Goal: Task Accomplishment & Management: Use online tool/utility

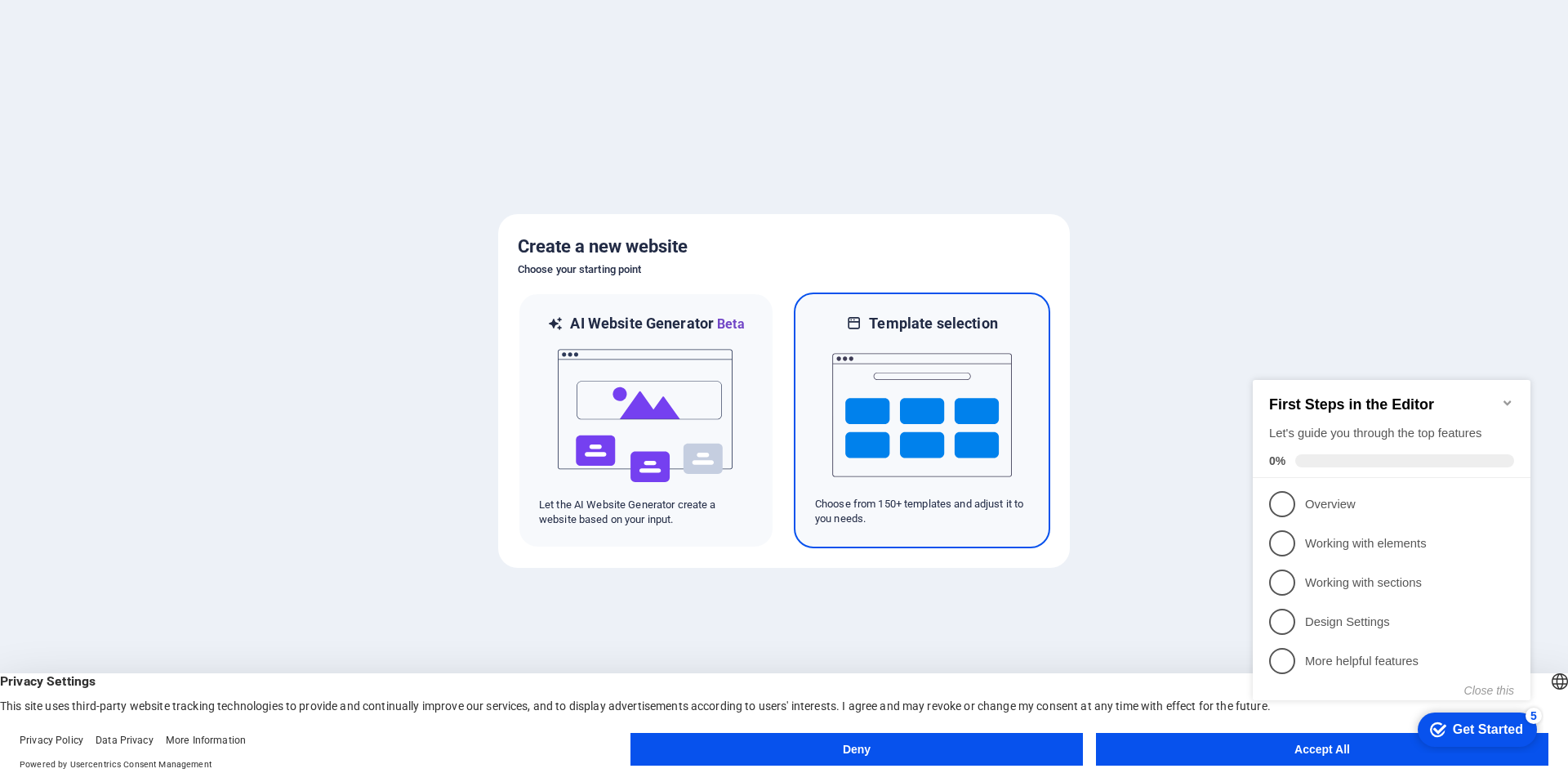
click at [877, 424] on img at bounding box center [922, 415] width 180 height 163
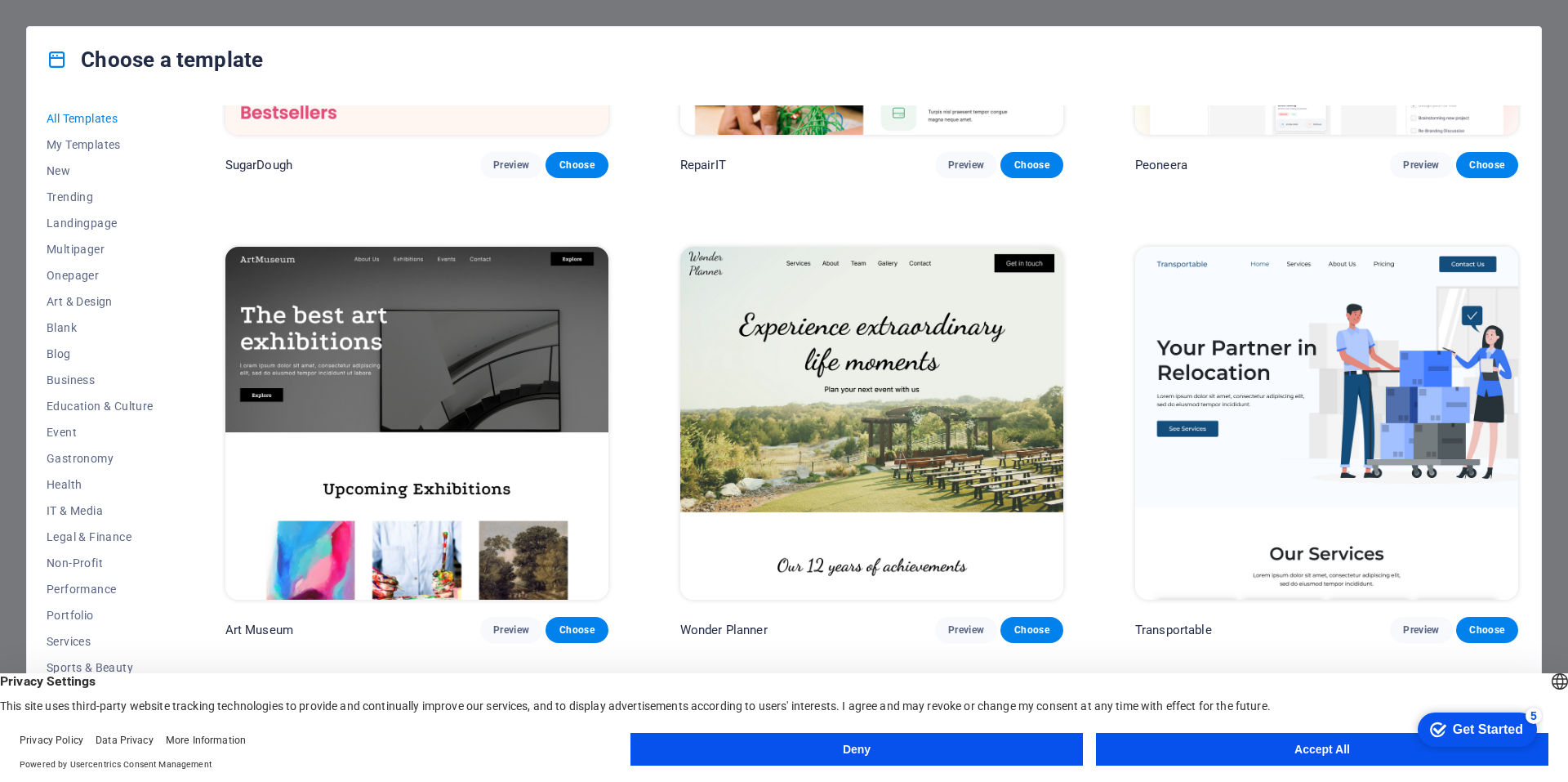
scroll to position [490, 0]
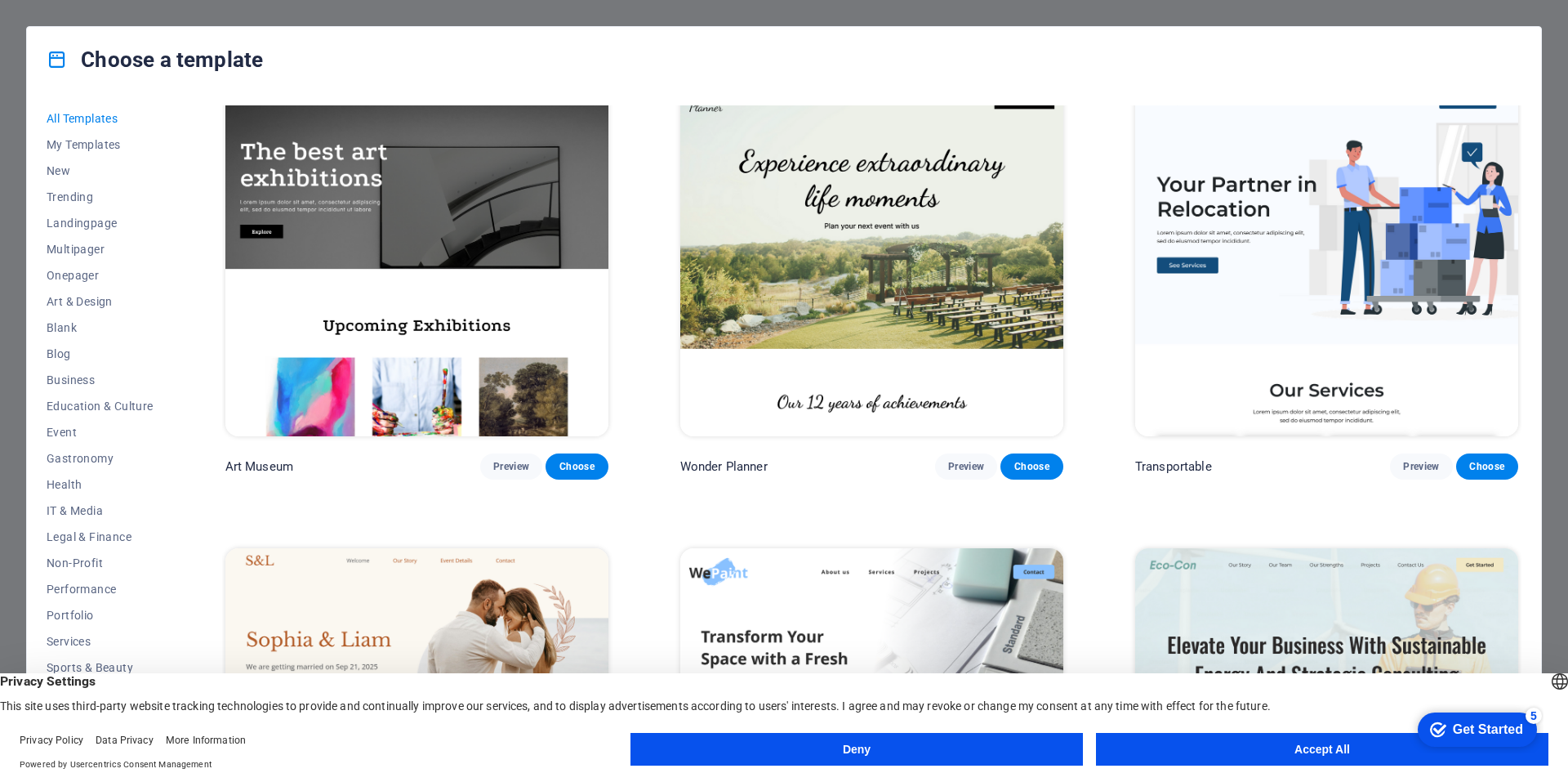
click at [915, 747] on button "Deny" at bounding box center [857, 749] width 453 height 33
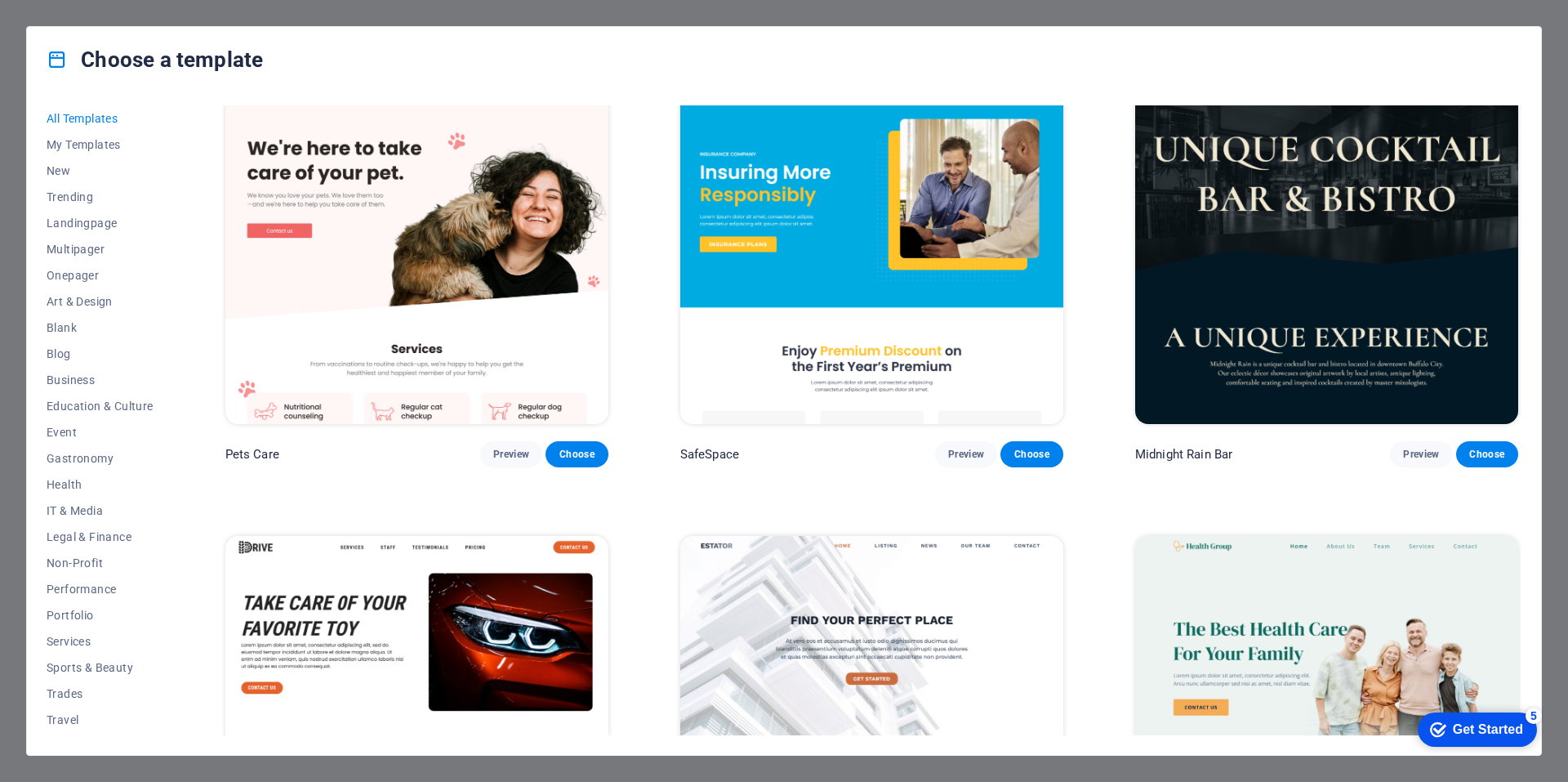
scroll to position [4086, 0]
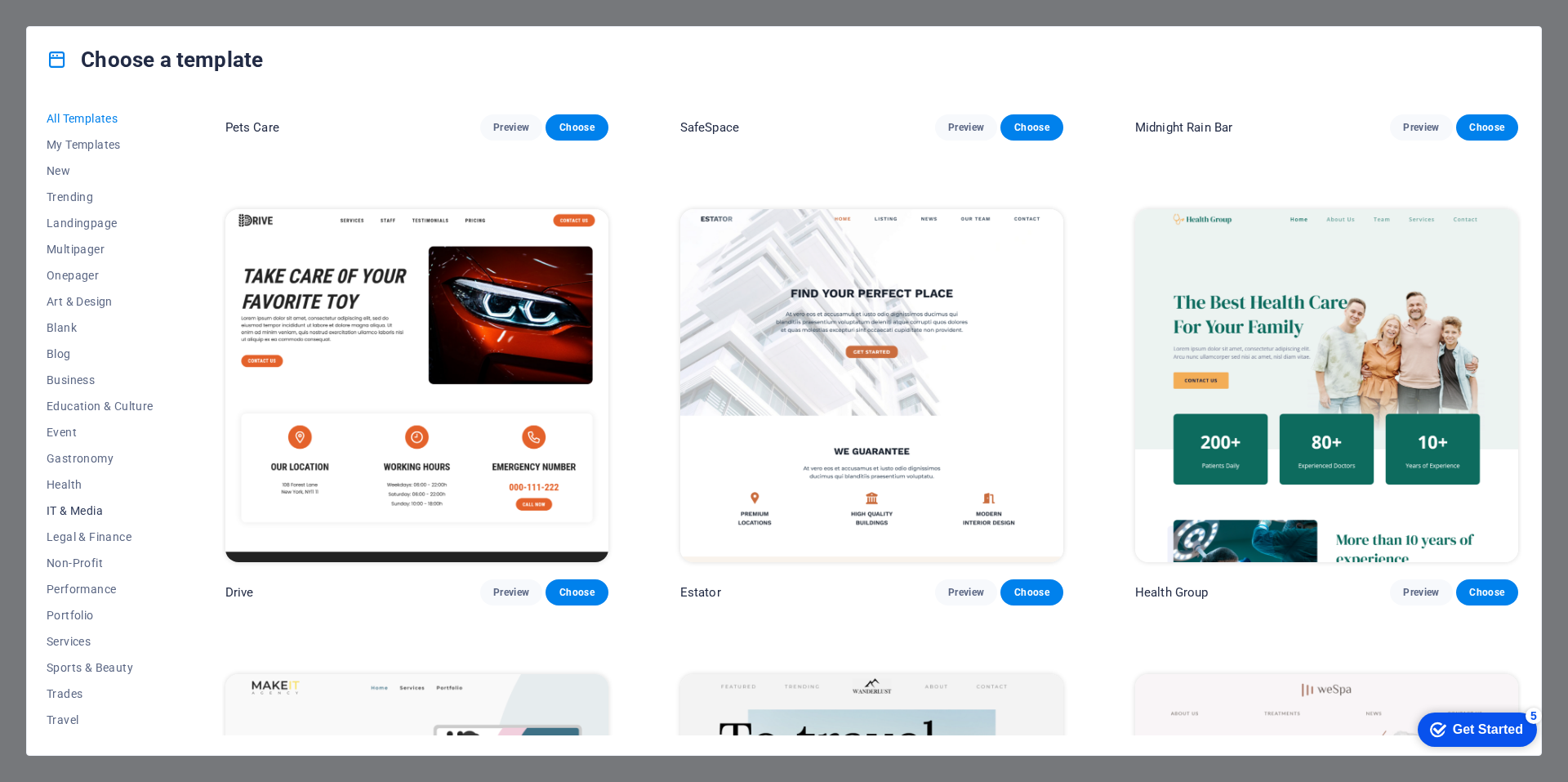
click at [89, 508] on span "IT & Media" at bounding box center [100, 510] width 107 height 13
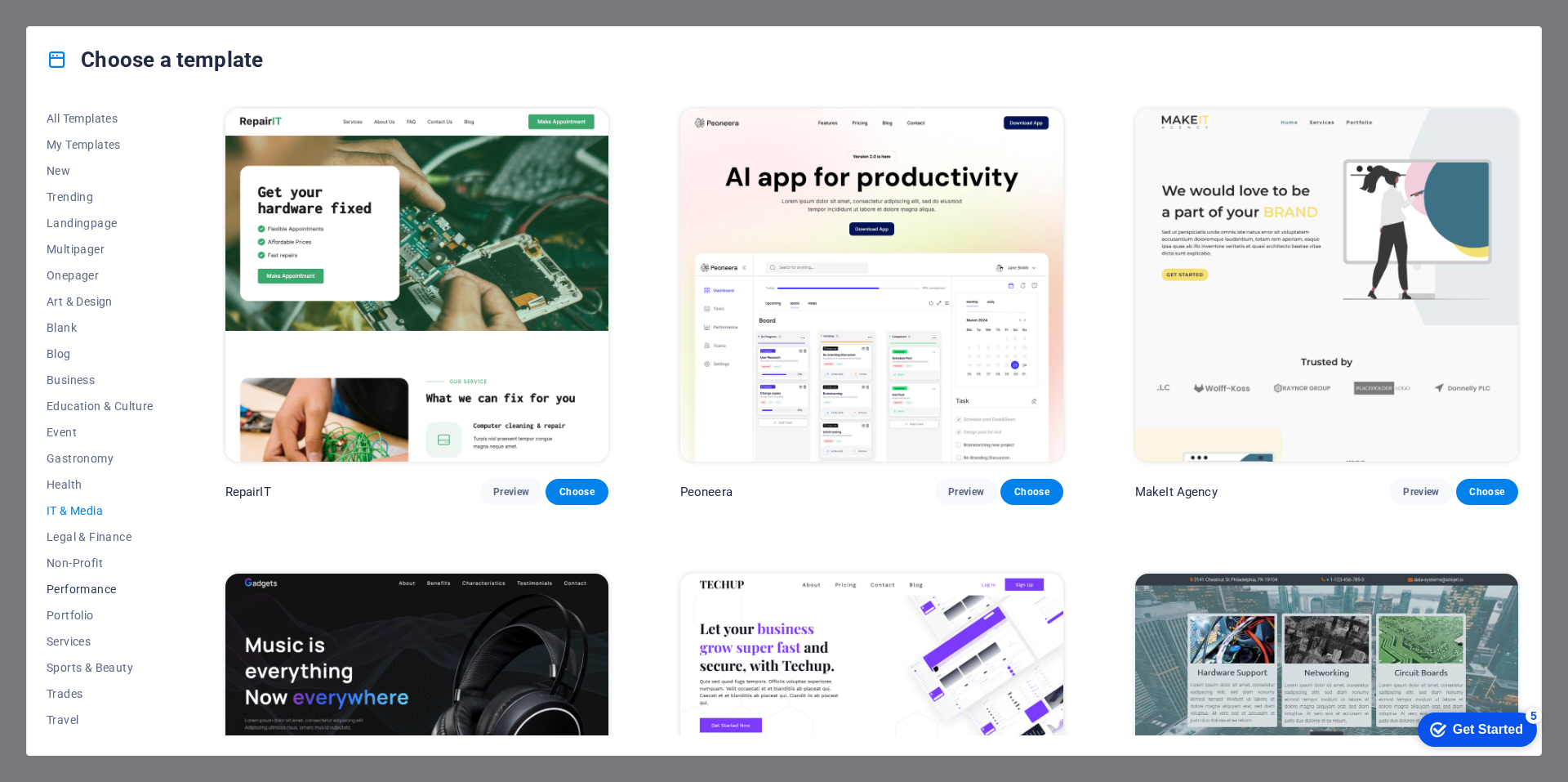
scroll to position [23, 0]
click at [110, 722] on span "Wireframe" at bounding box center [100, 722] width 107 height 13
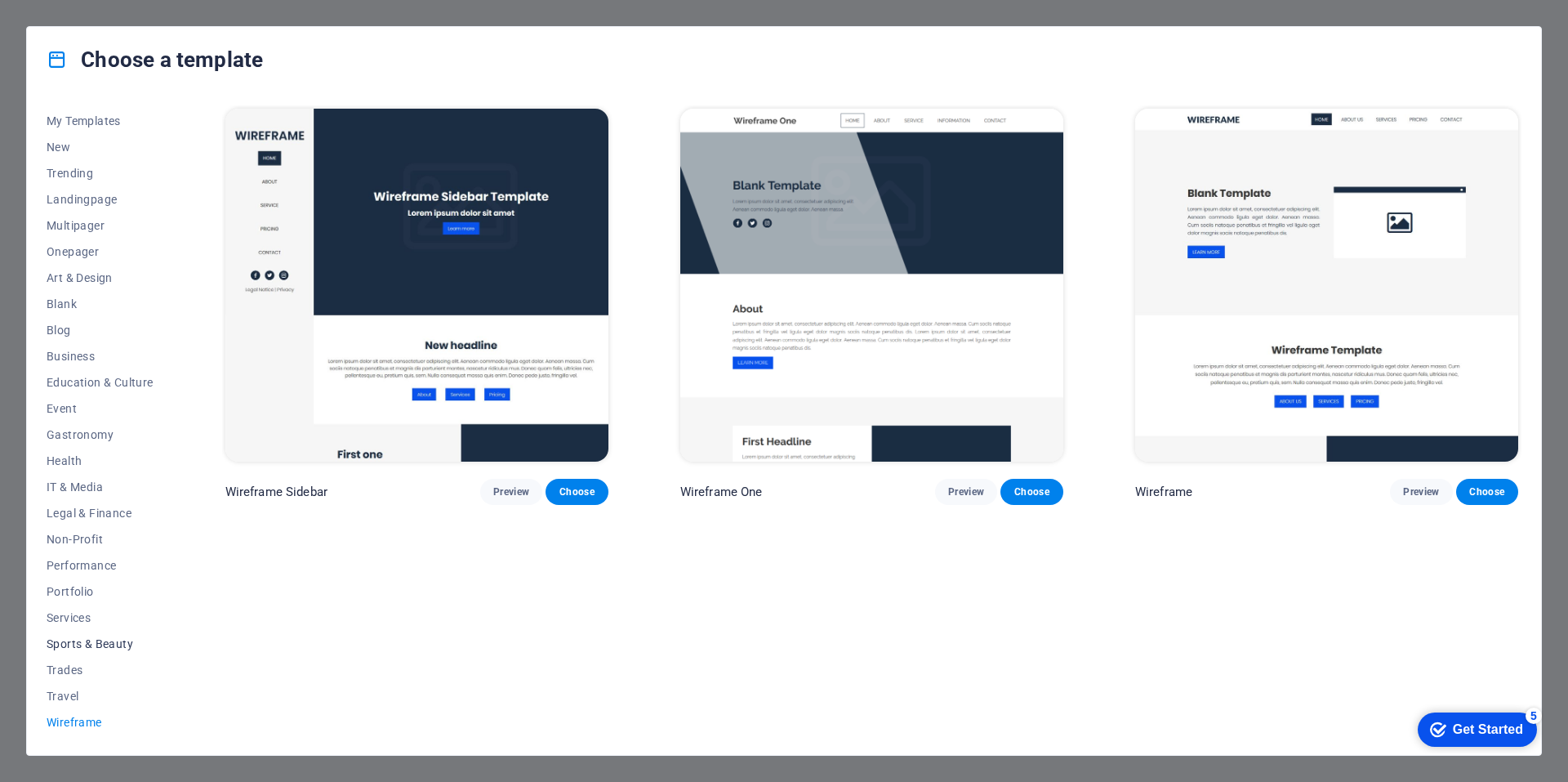
click at [75, 652] on button "Sports & Beauty" at bounding box center [100, 644] width 107 height 26
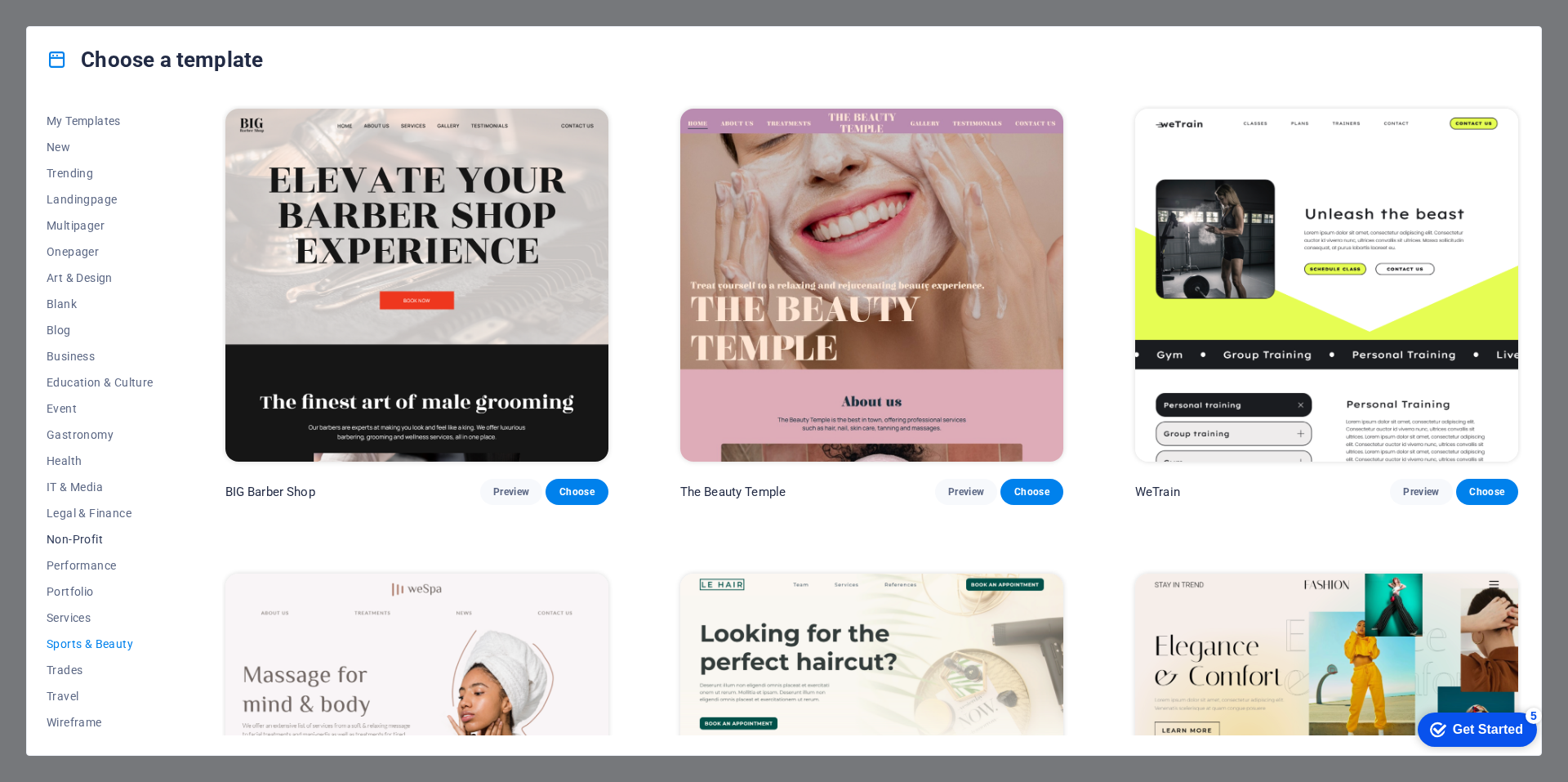
click at [62, 542] on span "Non-Profit" at bounding box center [100, 539] width 107 height 13
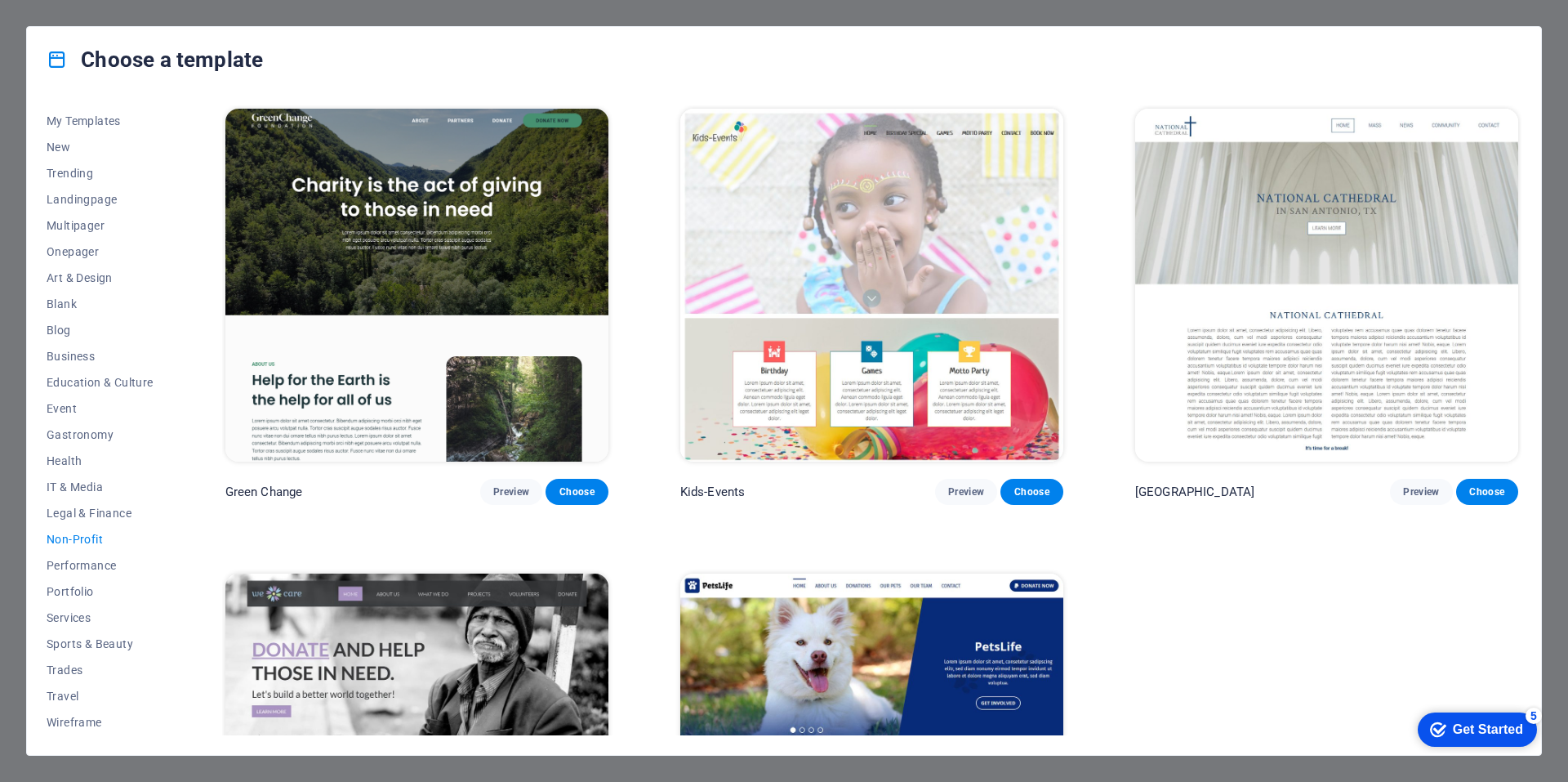
click at [43, 441] on div "All Templates My Templates New Trending Landingpage Multipager Onepager Art & D…" at bounding box center [784, 423] width 1514 height 663
click at [87, 599] on button "Portfolio" at bounding box center [100, 592] width 107 height 26
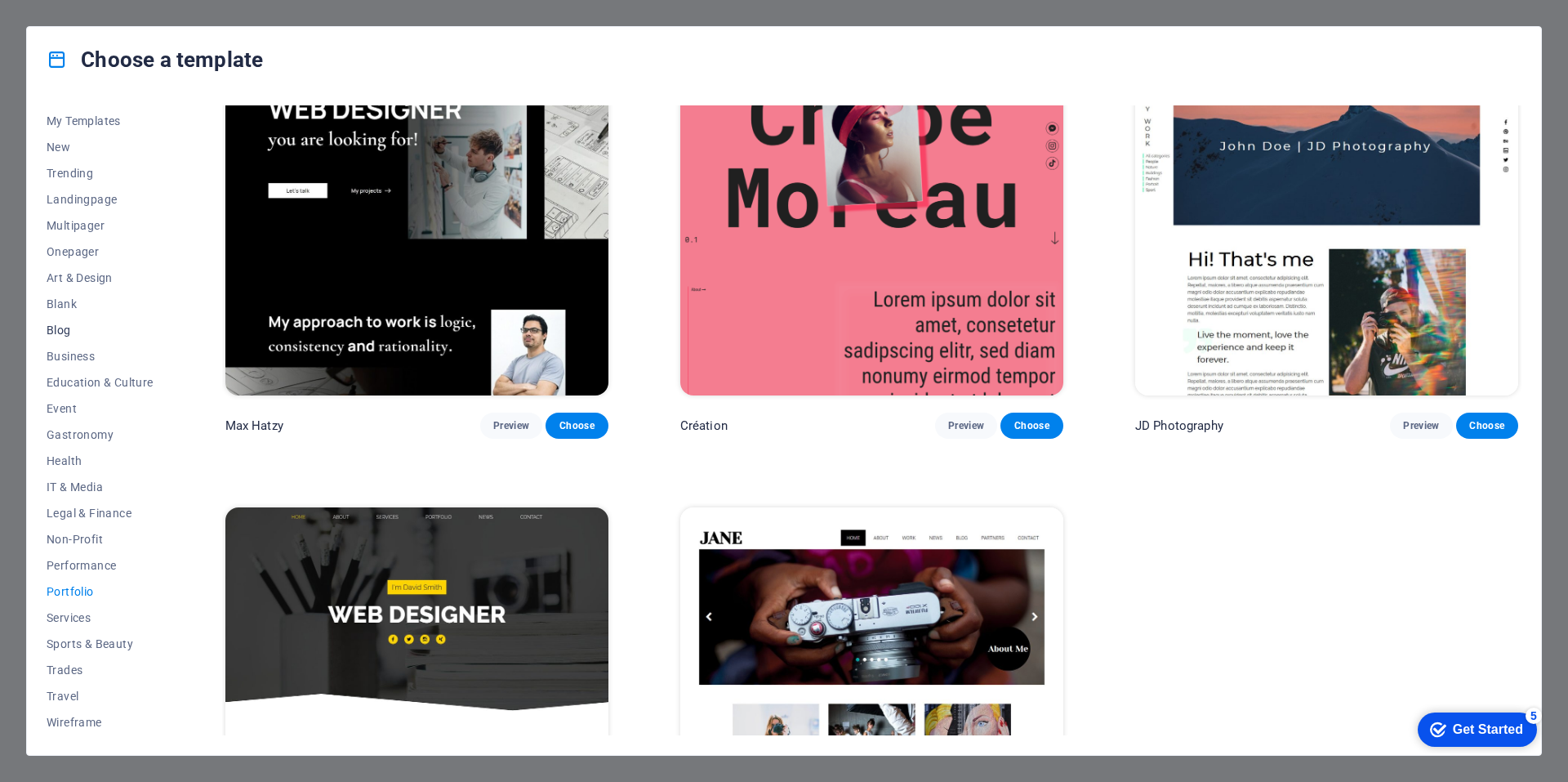
scroll to position [0, 0]
click at [71, 281] on span "Onepager" at bounding box center [100, 275] width 107 height 13
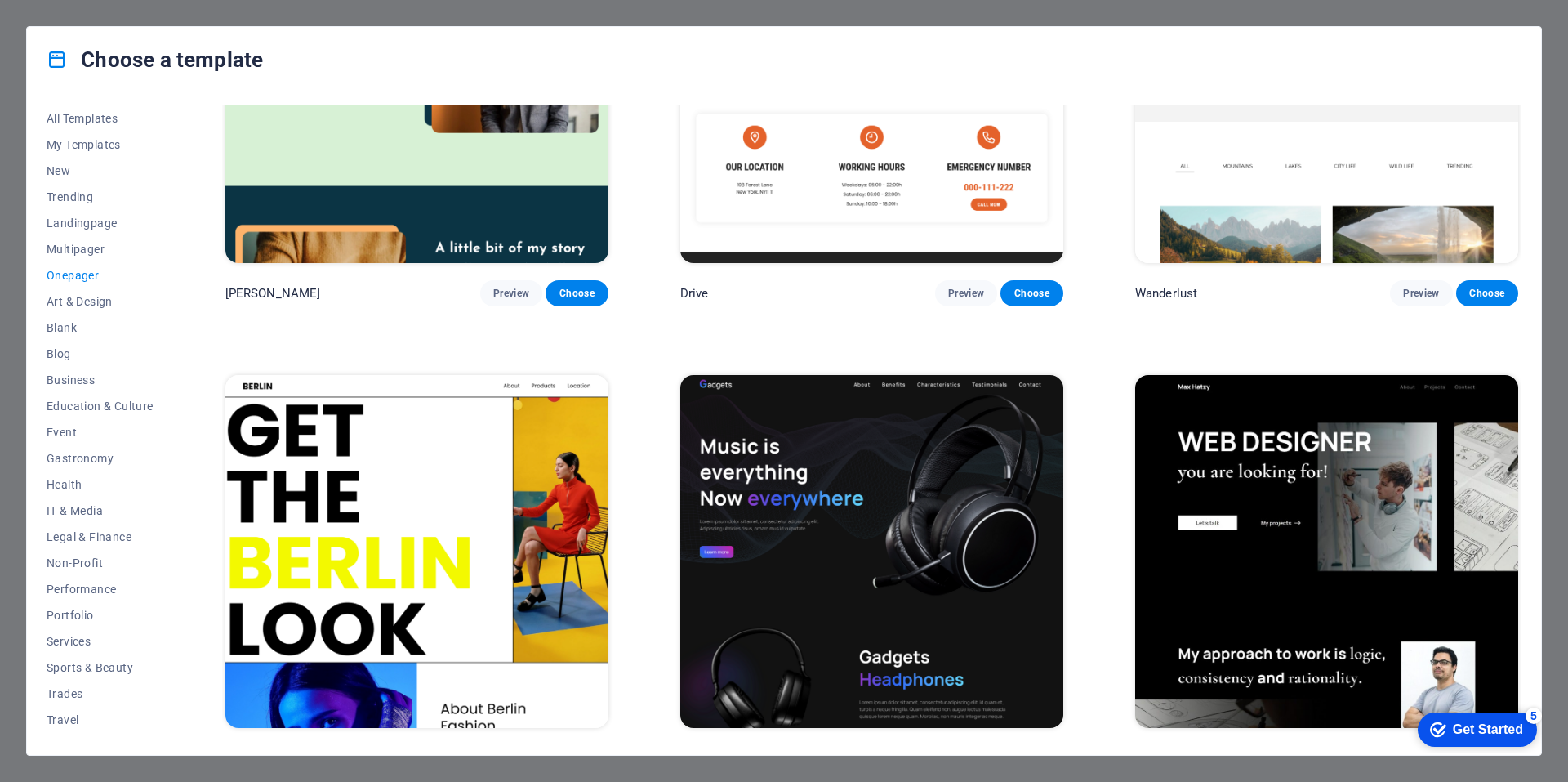
scroll to position [1758, 0]
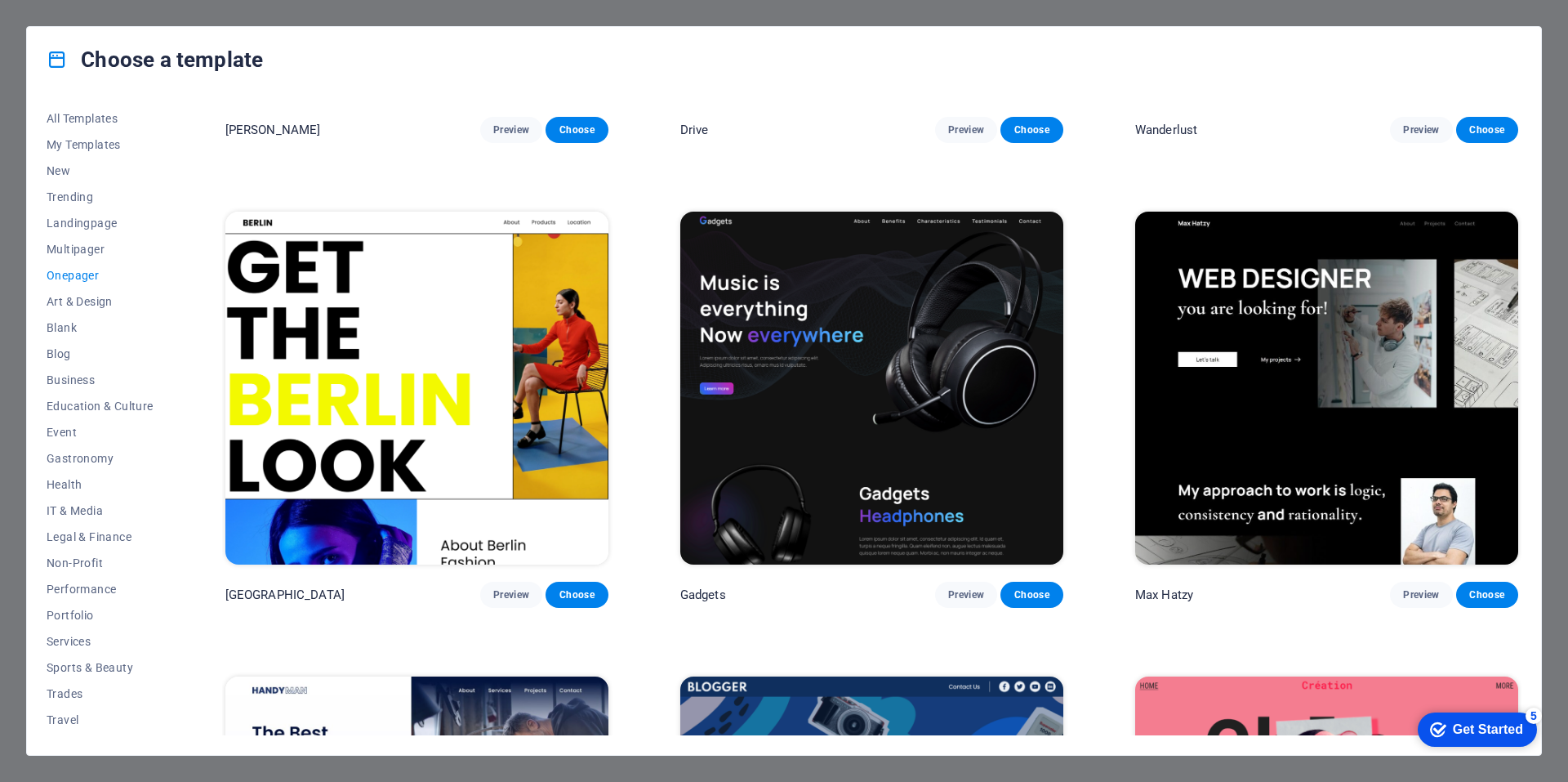
drag, startPoint x: 954, startPoint y: 583, endPoint x: 848, endPoint y: 595, distance: 106.7
click at [848, 595] on div "Gadgets Preview Choose" at bounding box center [871, 595] width 383 height 26
click at [949, 588] on span "Preview" at bounding box center [966, 594] width 36 height 13
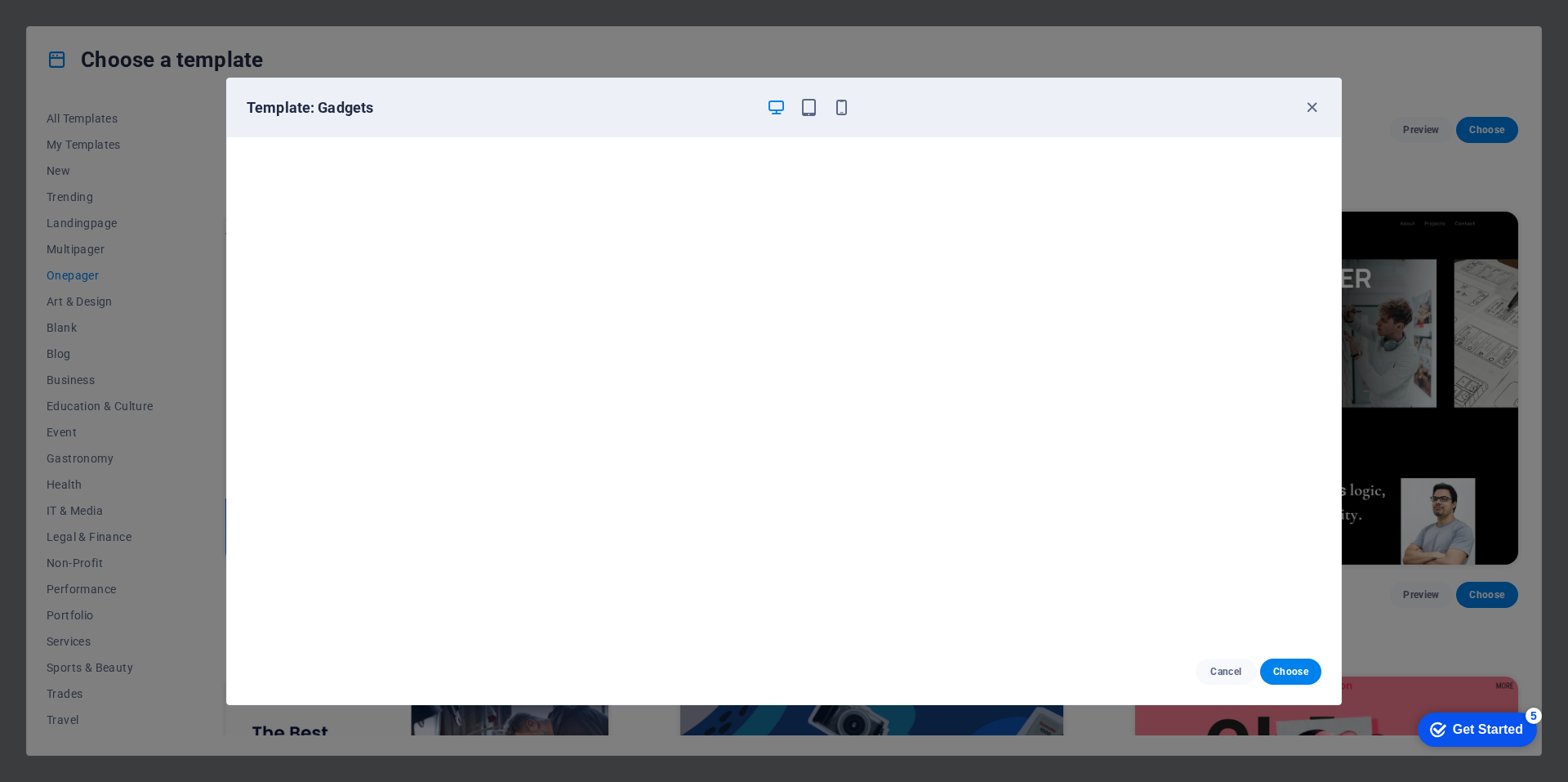
click at [930, 23] on div "Template: Gadgets Cancel Choose" at bounding box center [784, 391] width 1568 height 782
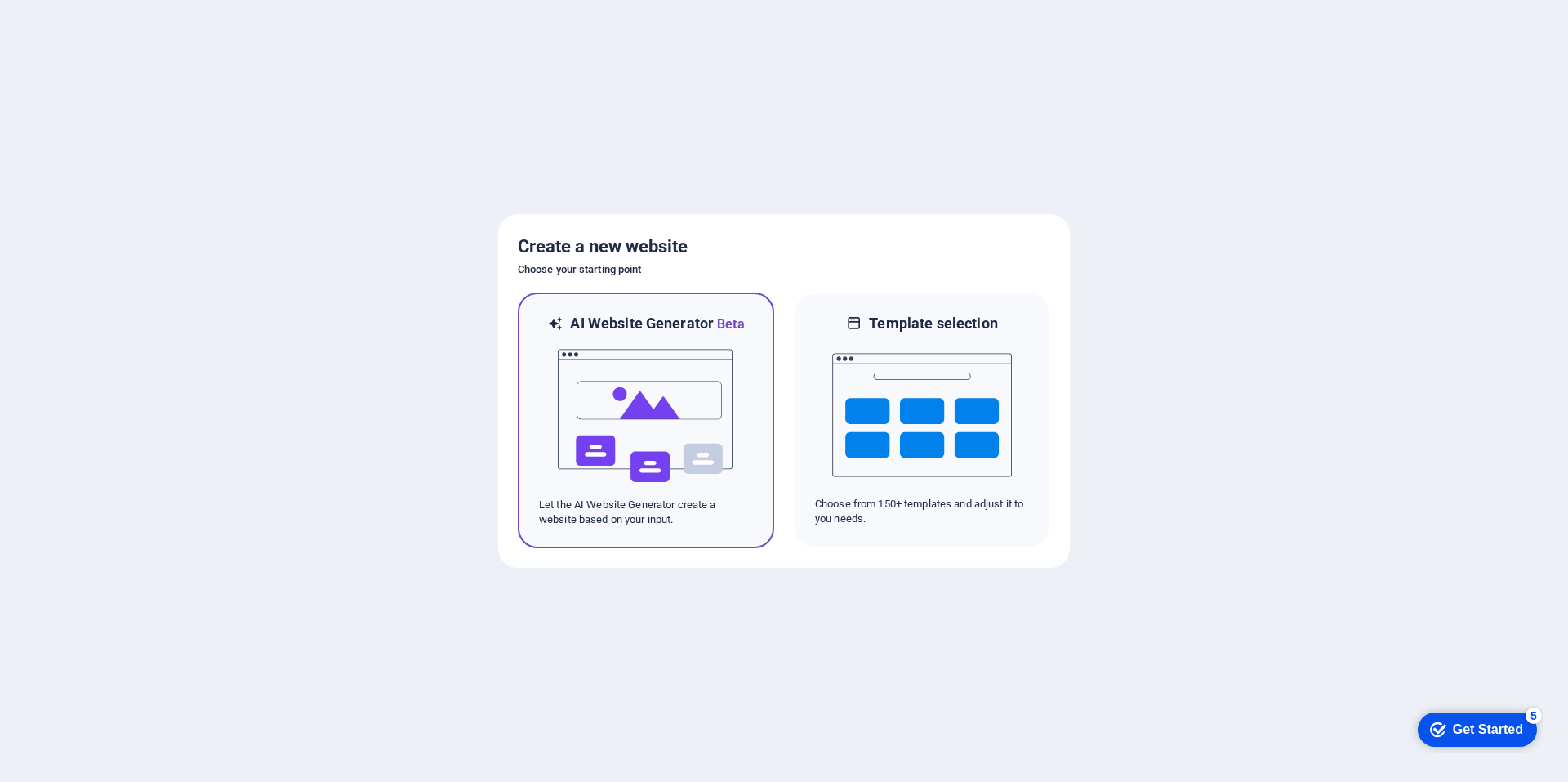
click at [705, 438] on img at bounding box center [645, 416] width 180 height 163
